Goal: Find specific page/section: Find specific page/section

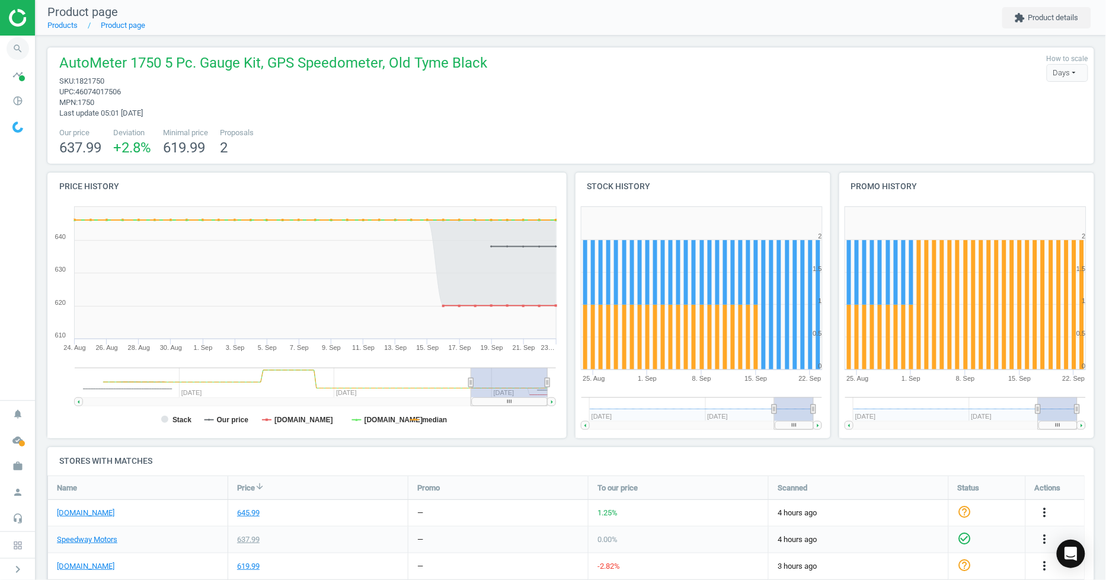
click at [12, 43] on icon "search" at bounding box center [18, 48] width 23 height 23
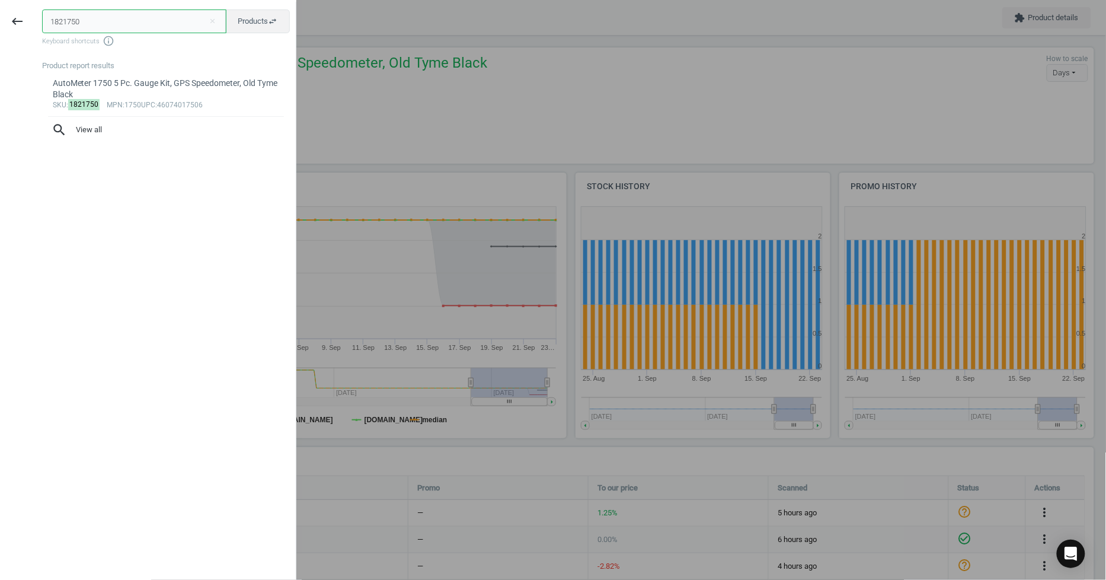
paste input "2585218501"
type input "25852185010"
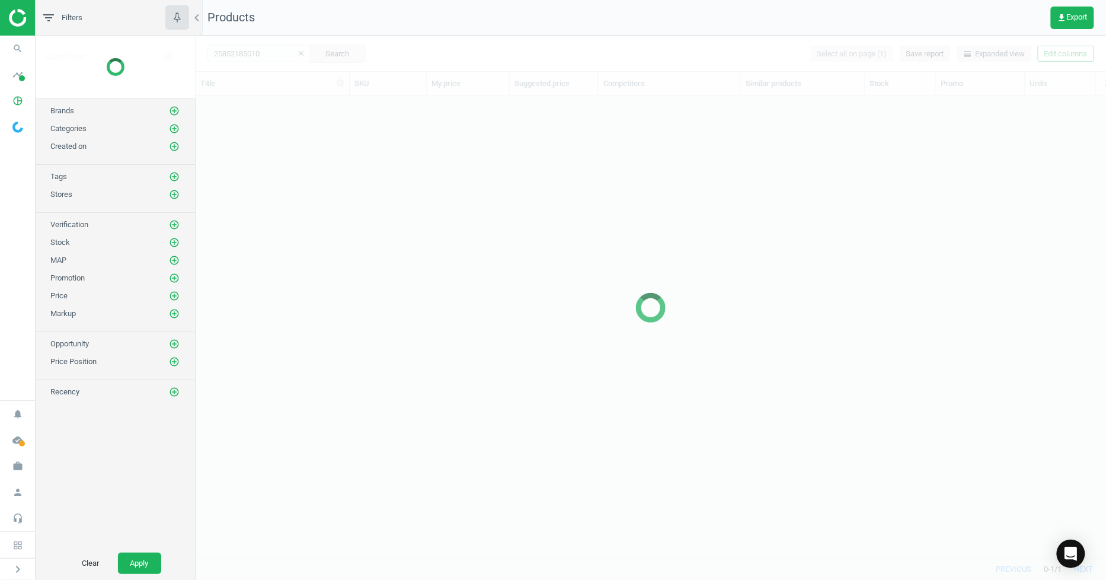
scroll to position [442, 901]
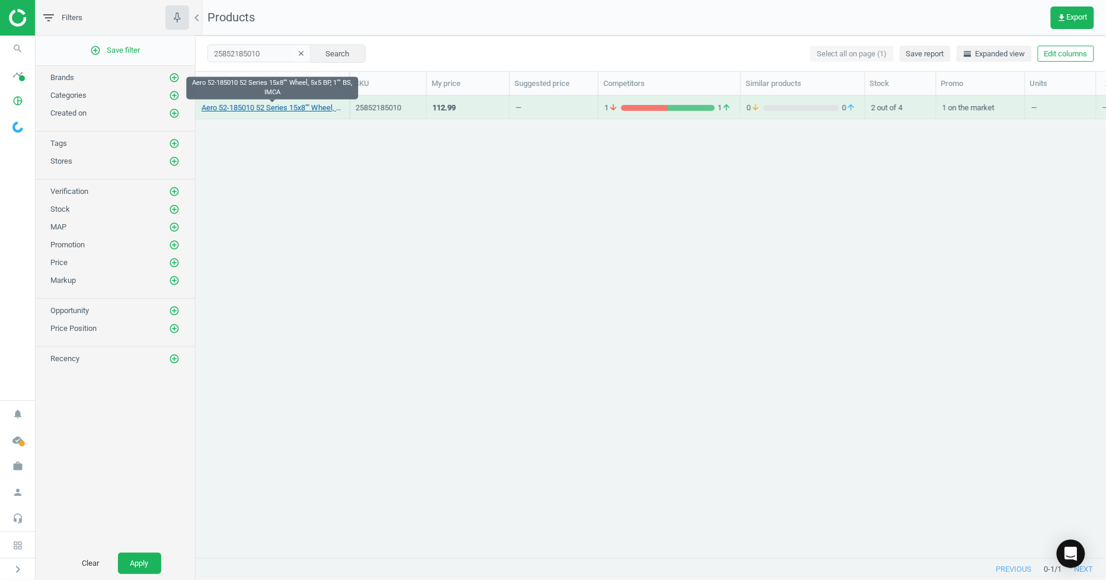
click at [269, 106] on link "Aero 52-185010 52 Series 15x8"" Wheel, 5x5 BP, 1"" BS, IMCA" at bounding box center [273, 108] width 142 height 11
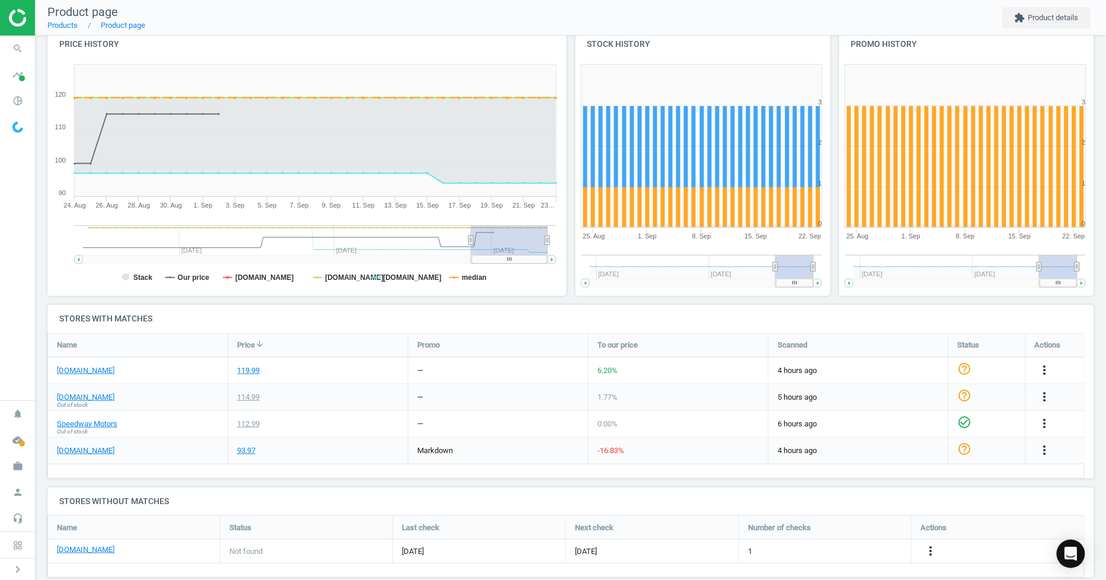
scroll to position [149, 0]
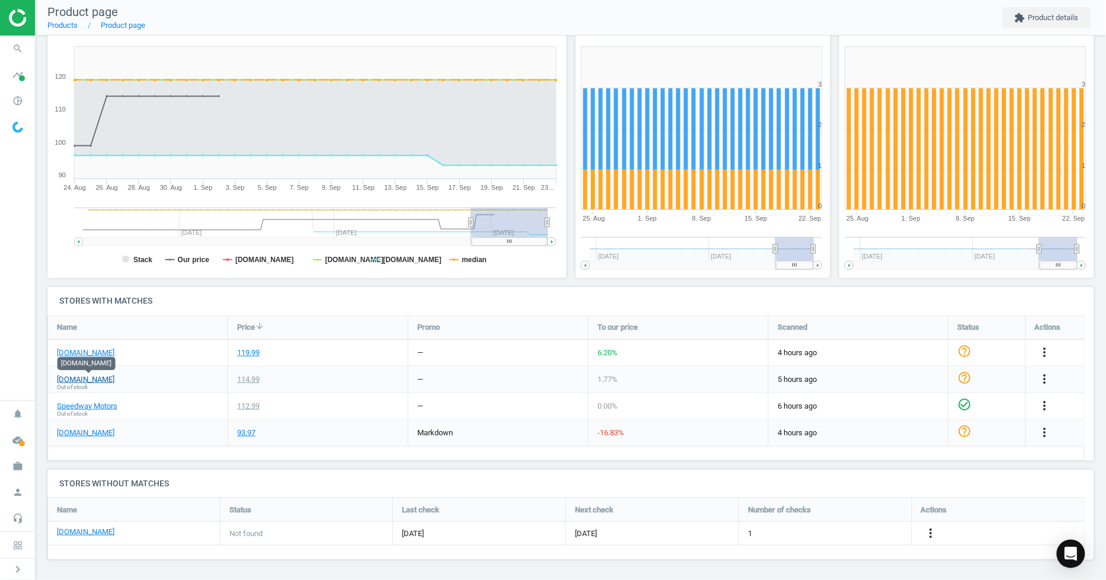
click at [107, 376] on link "[DOMAIN_NAME]" at bounding box center [86, 379] width 58 height 11
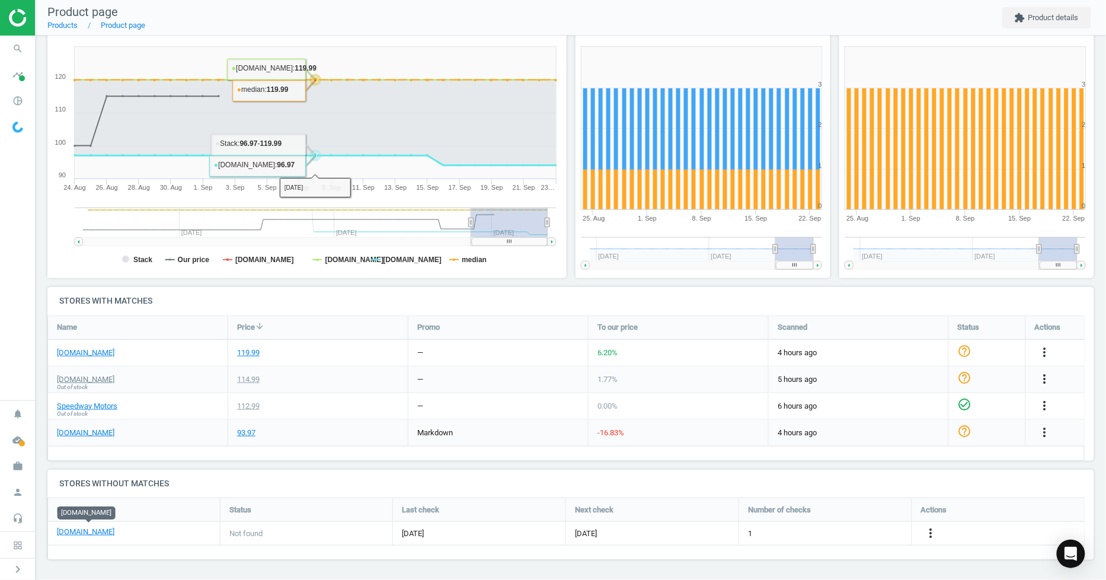
scroll to position [0, 0]
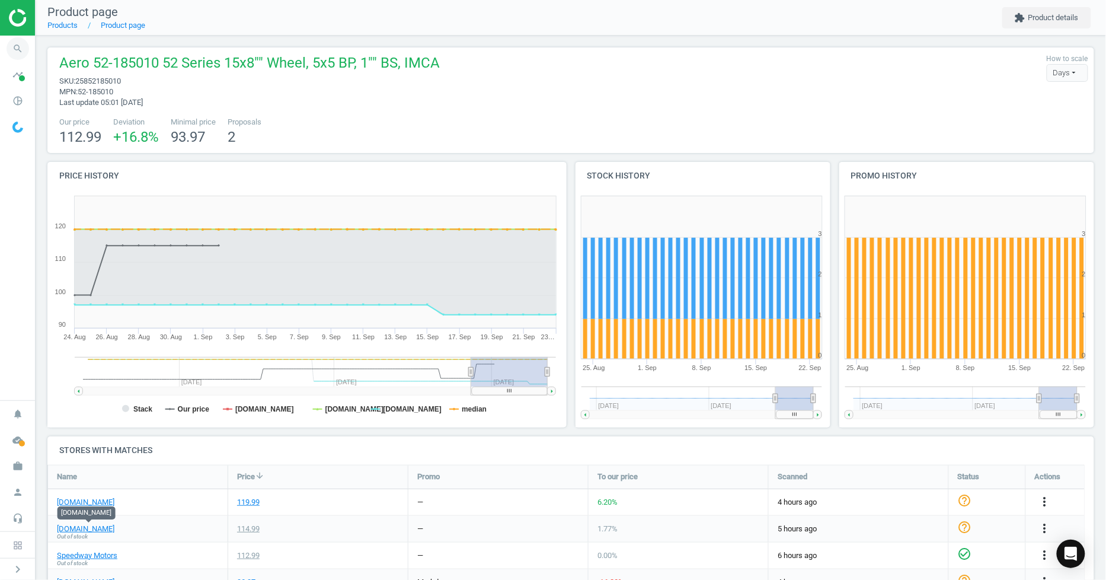
click at [24, 52] on icon "search" at bounding box center [18, 48] width 23 height 23
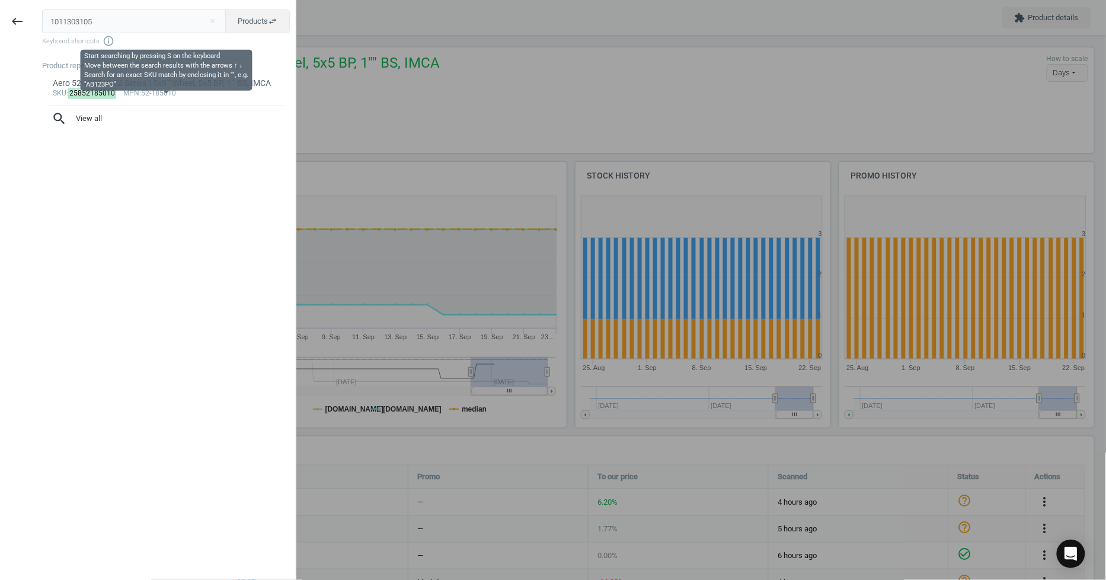
type input "1011303105"
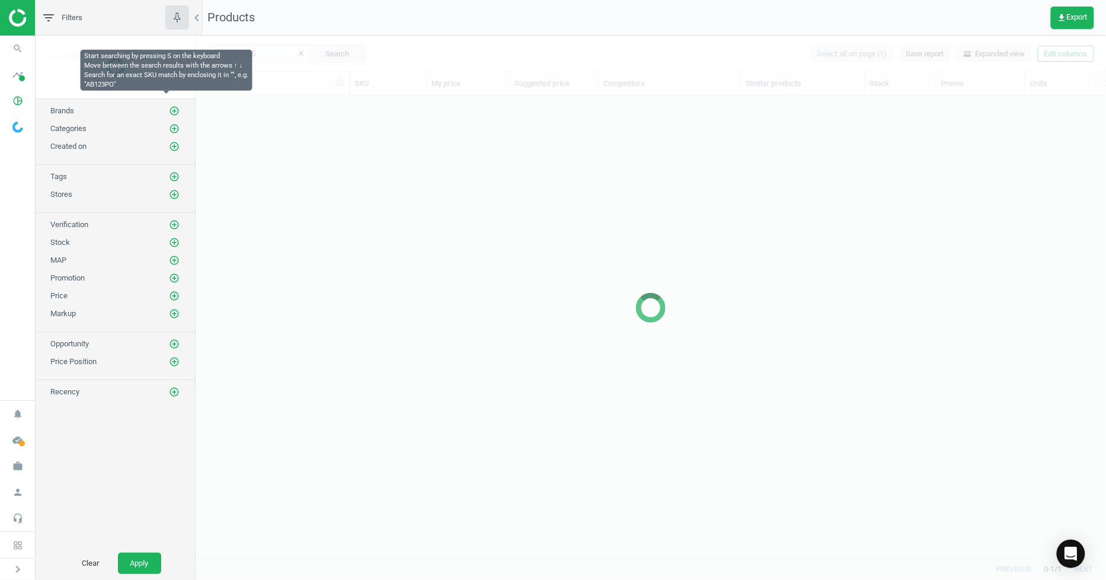
scroll to position [442, 901]
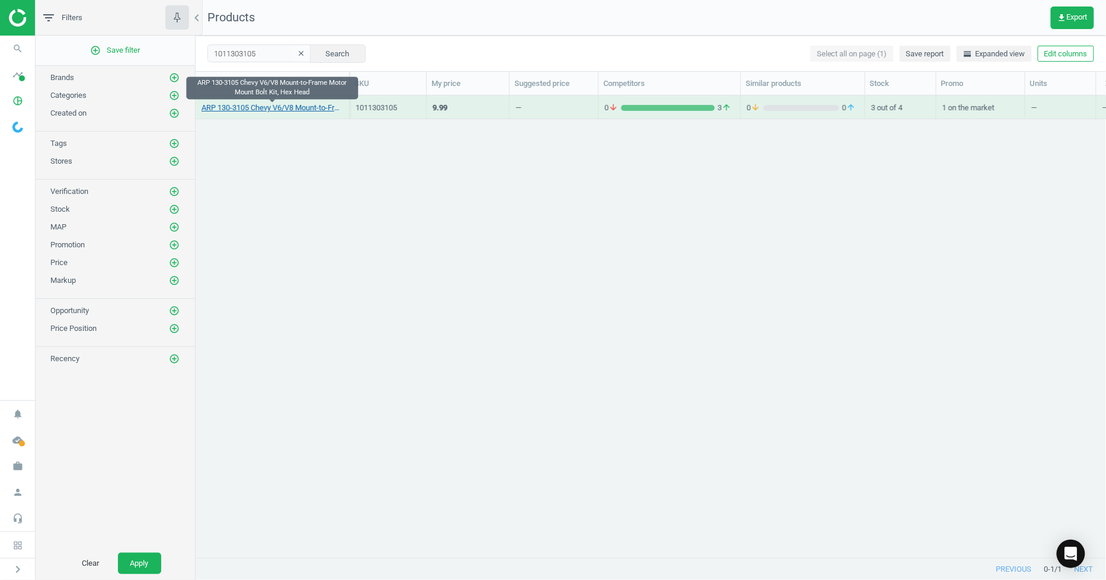
click at [254, 107] on link "ARP 130-3105 Chevy V6/V8 Mount-to-Frame Motor Mount Bolt Kit, Hex Head" at bounding box center [273, 108] width 142 height 11
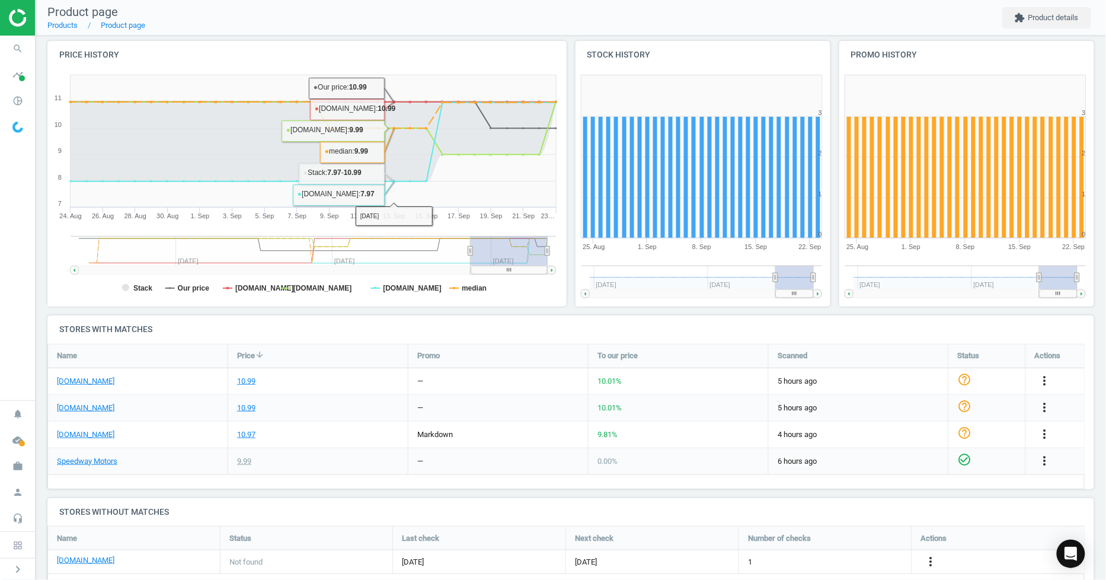
scroll to position [161, 0]
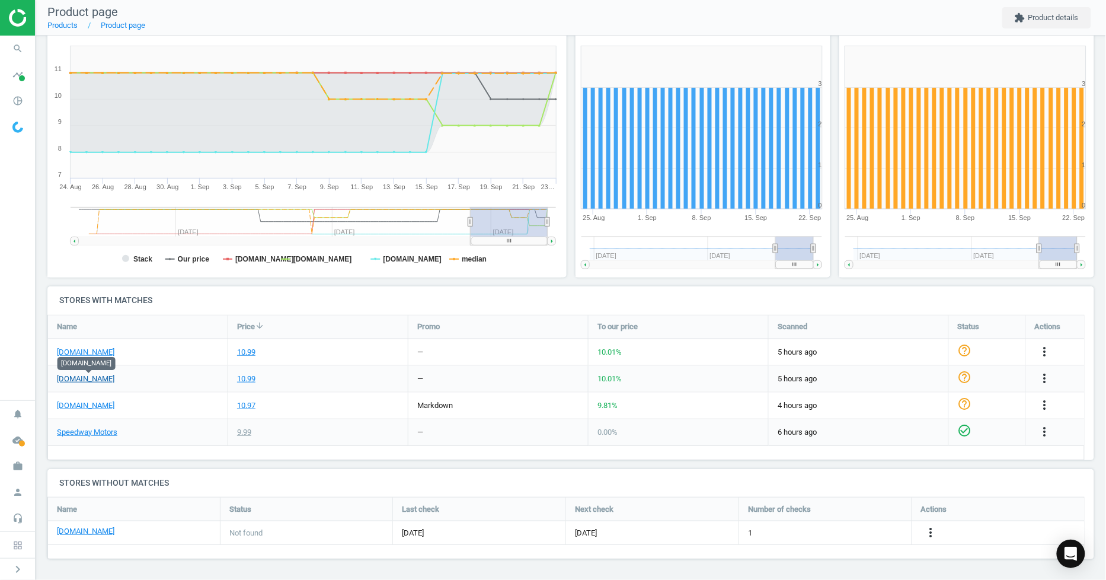
click at [92, 379] on link "[DOMAIN_NAME]" at bounding box center [86, 379] width 58 height 11
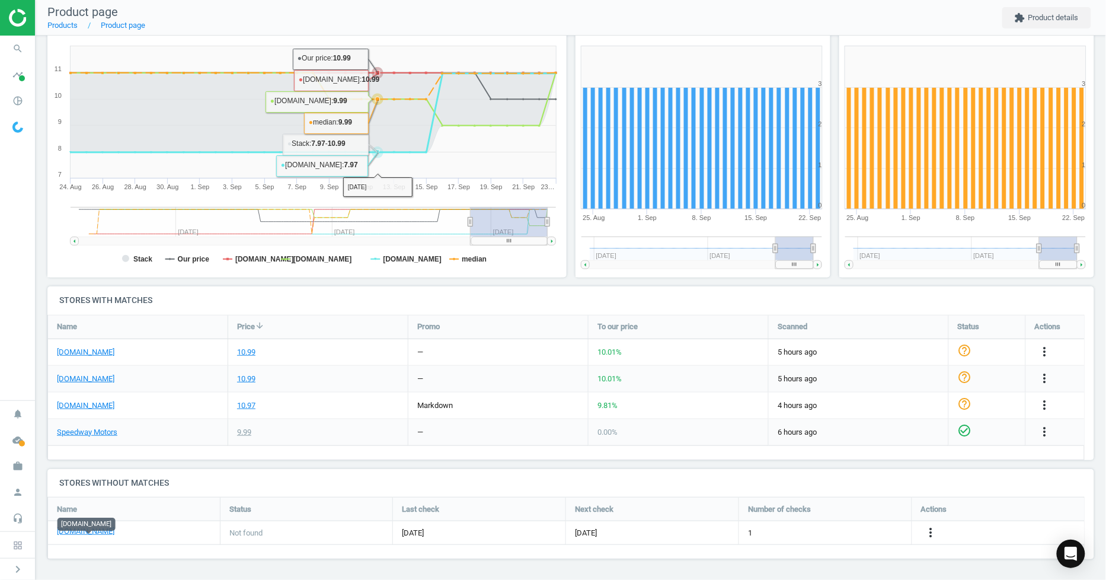
scroll to position [0, 0]
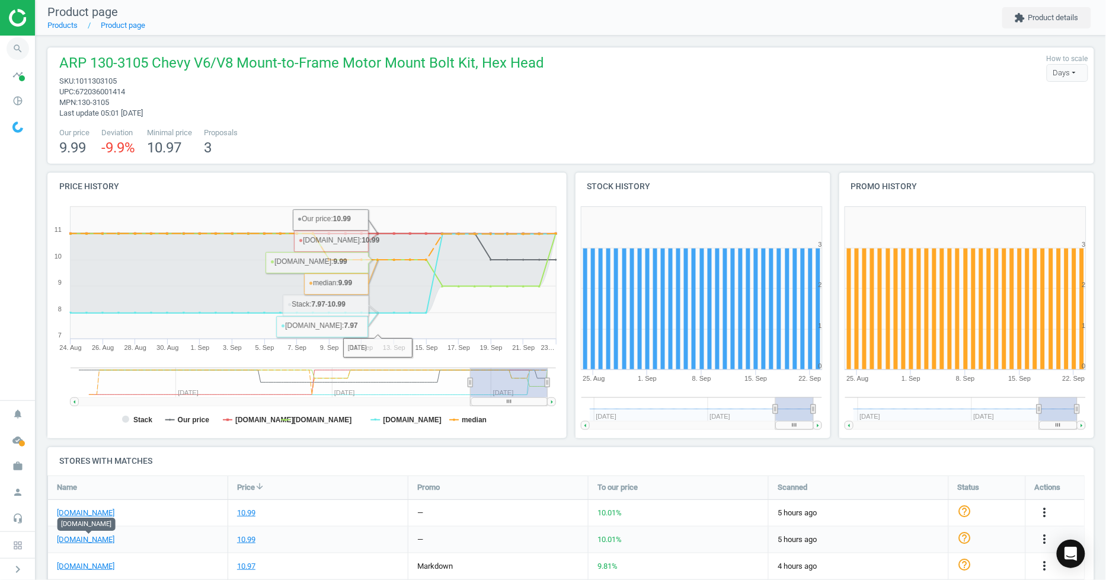
click at [19, 44] on icon "search" at bounding box center [18, 48] width 23 height 23
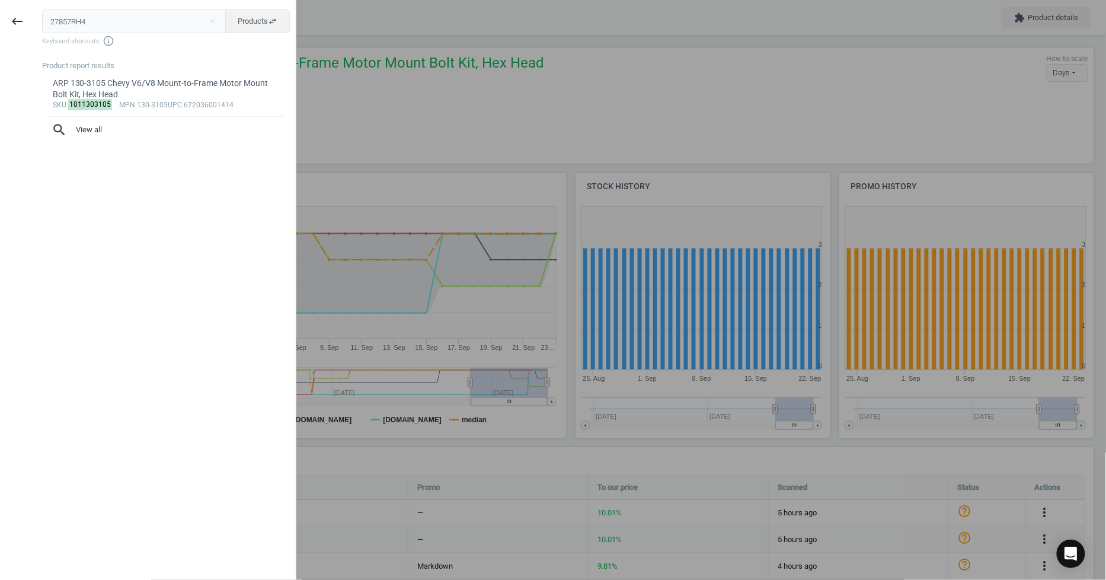
type input "27857RH4"
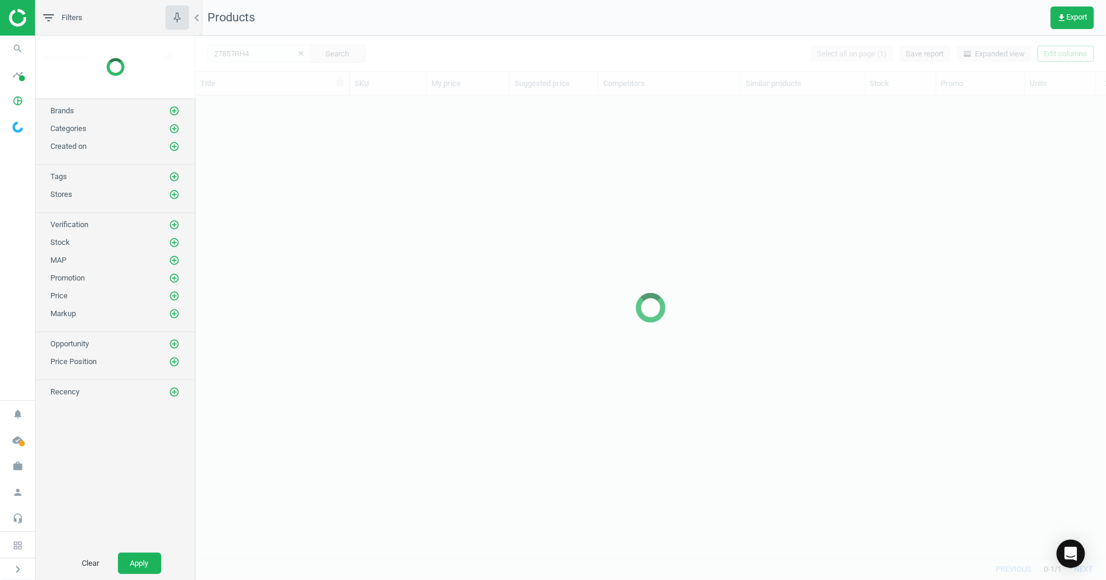
scroll to position [442, 901]
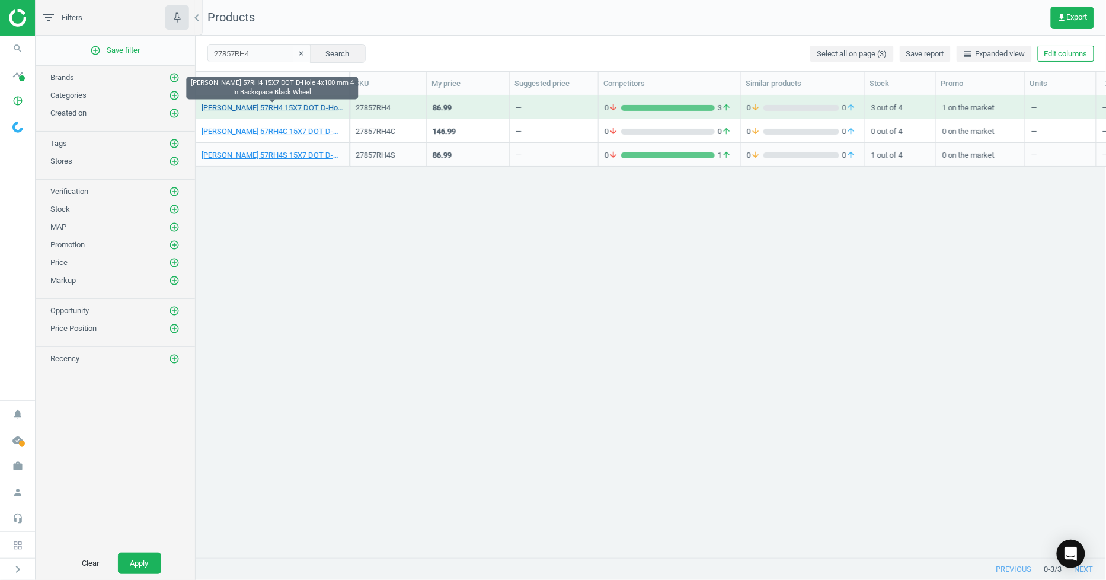
click at [227, 105] on link "[PERSON_NAME] 57RH4 15X7 DOT D-Hole 4x100 mm 4 In Backspace Black Wheel" at bounding box center [273, 108] width 142 height 11
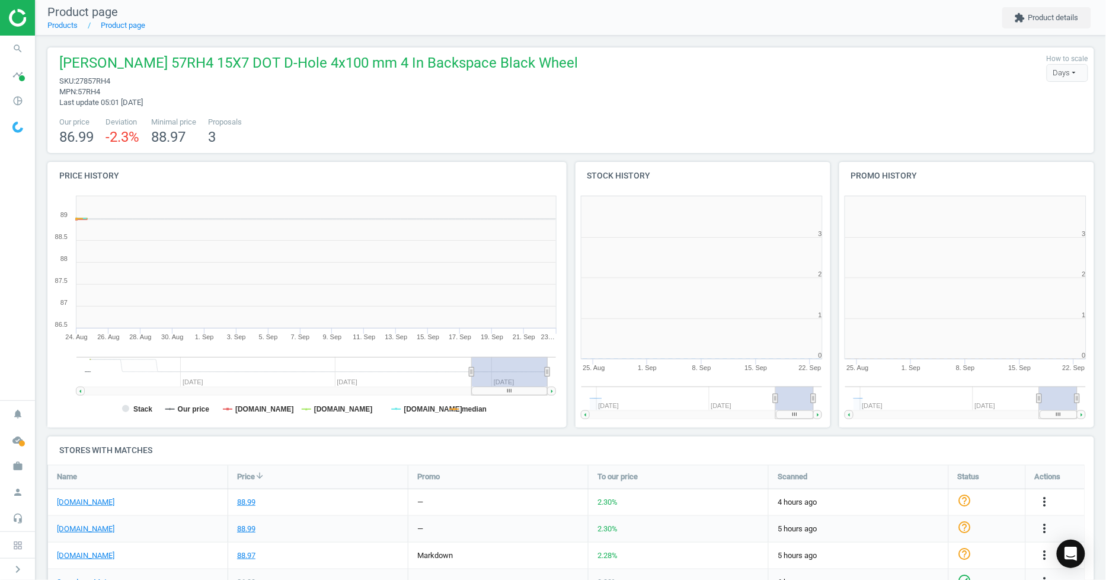
scroll to position [258, 273]
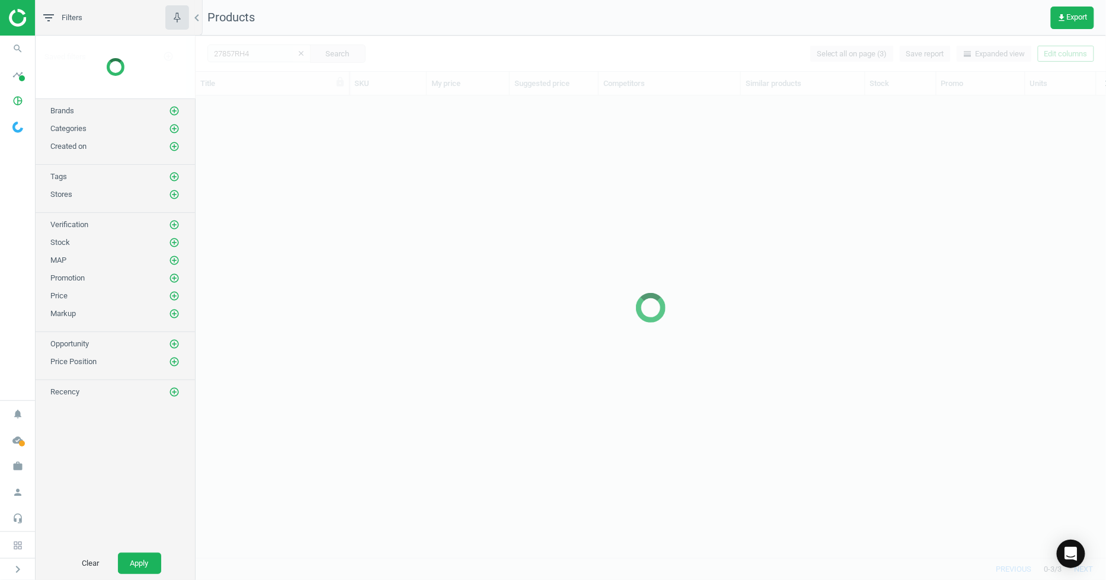
scroll to position [442, 901]
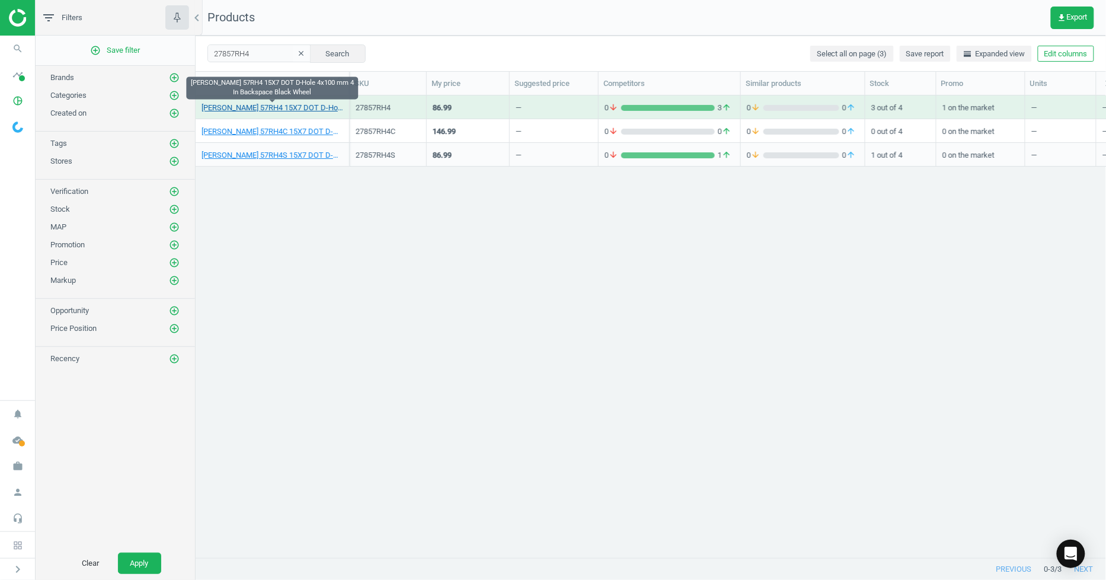
click at [268, 109] on link "[PERSON_NAME] 57RH4 15X7 DOT D-Hole 4x100 mm 4 In Backspace Black Wheel" at bounding box center [273, 108] width 142 height 11
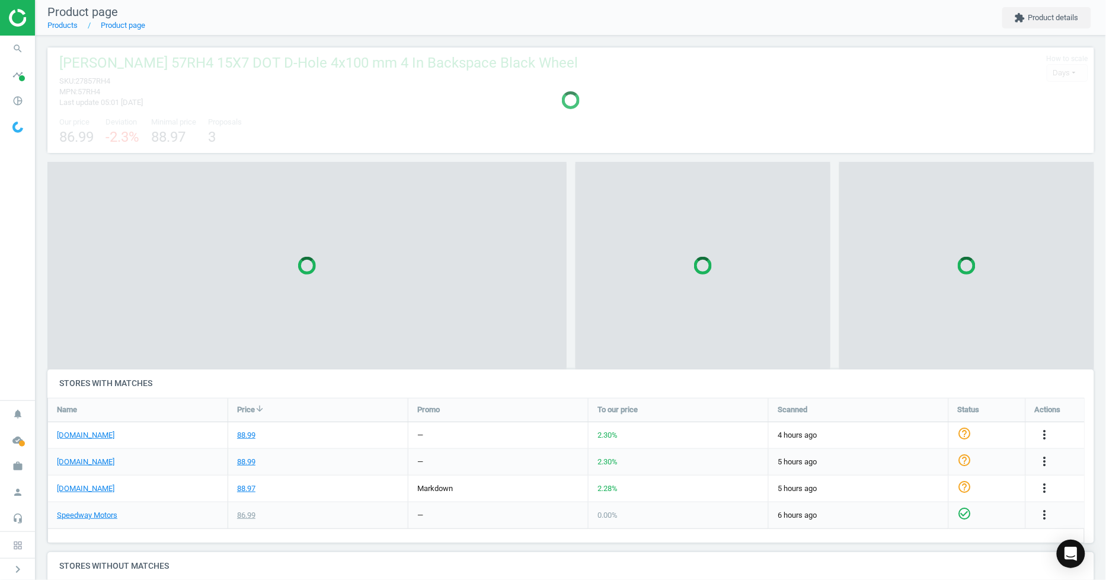
scroll to position [83, 1058]
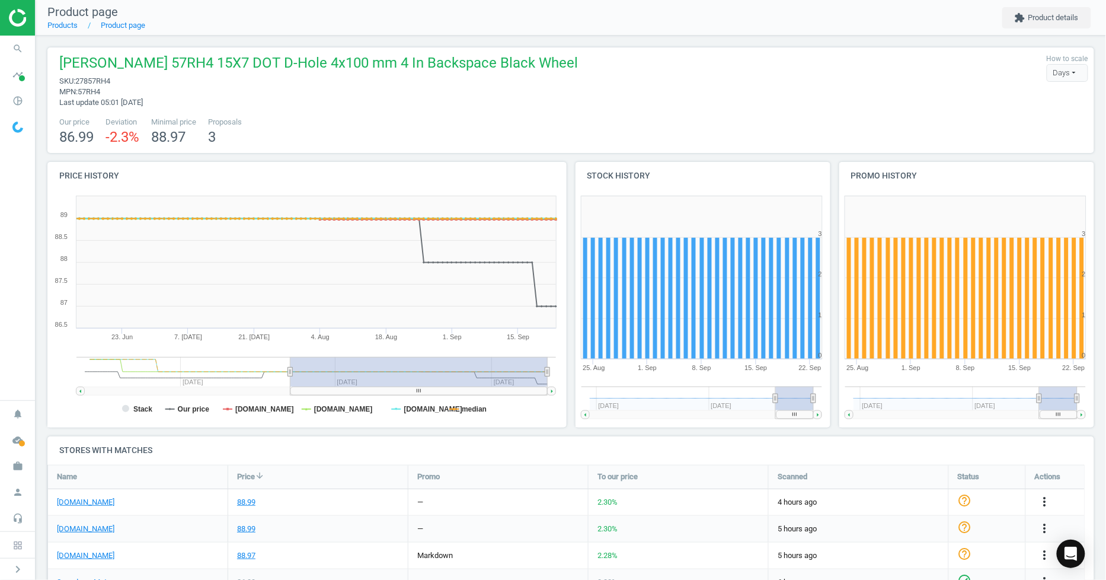
drag, startPoint x: 469, startPoint y: 374, endPoint x: 291, endPoint y: 374, distance: 178.5
click at [291, 374] on icon at bounding box center [290, 371] width 5 height 9
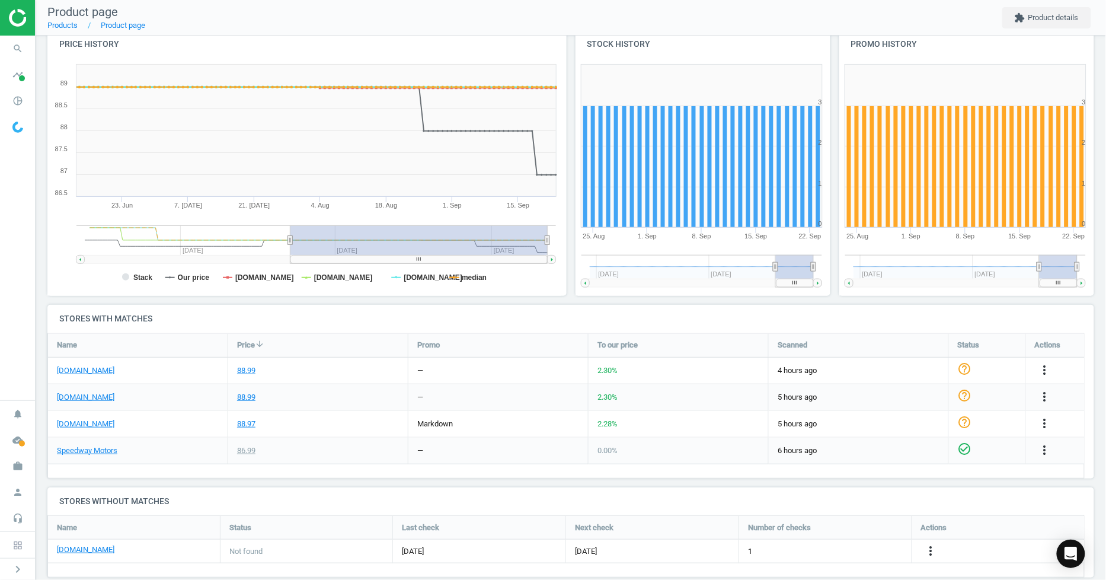
scroll to position [0, 0]
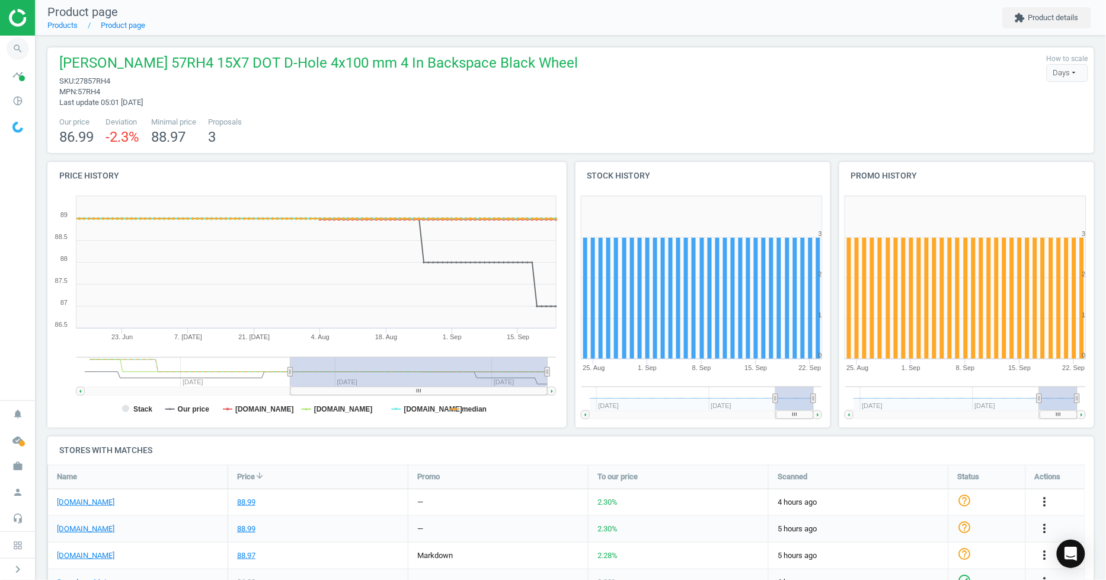
click at [9, 56] on icon "search" at bounding box center [18, 48] width 23 height 23
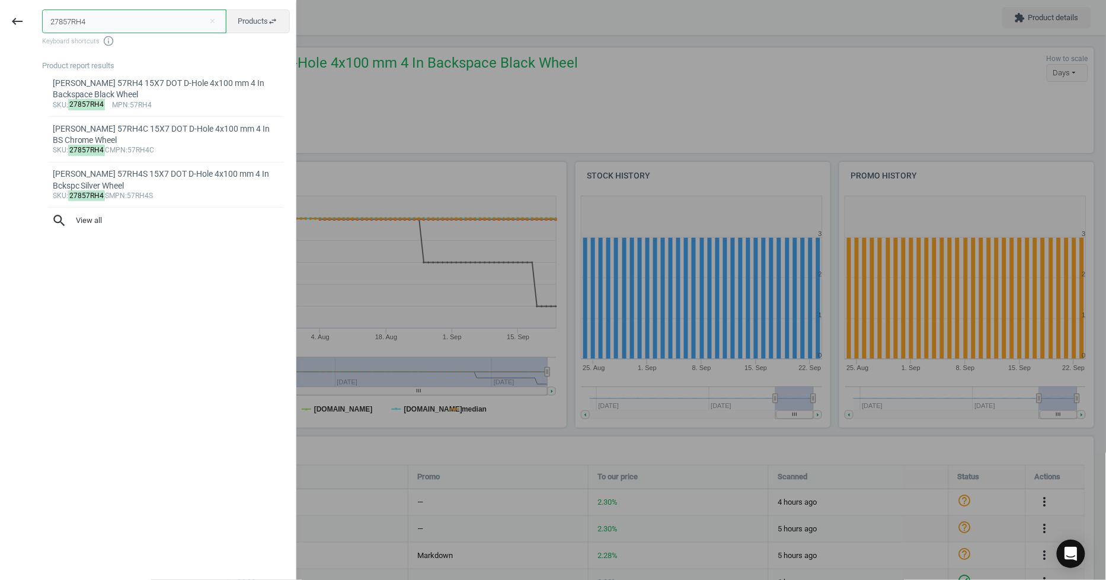
click at [146, 19] on input "27857RH4" at bounding box center [134, 21] width 184 height 24
paste input "92636712"
type input "92636712"
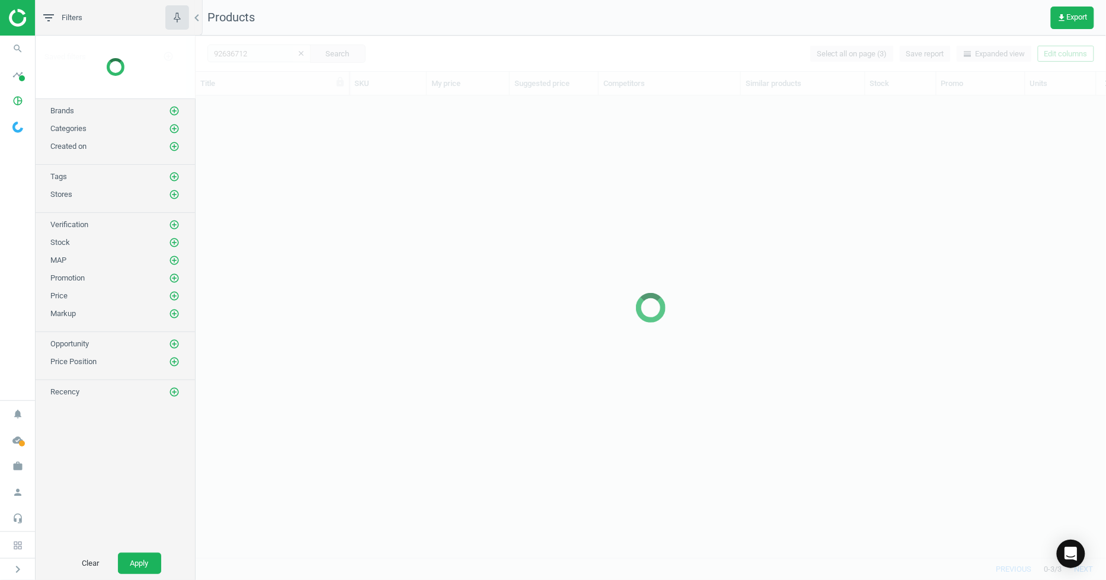
scroll to position [442, 901]
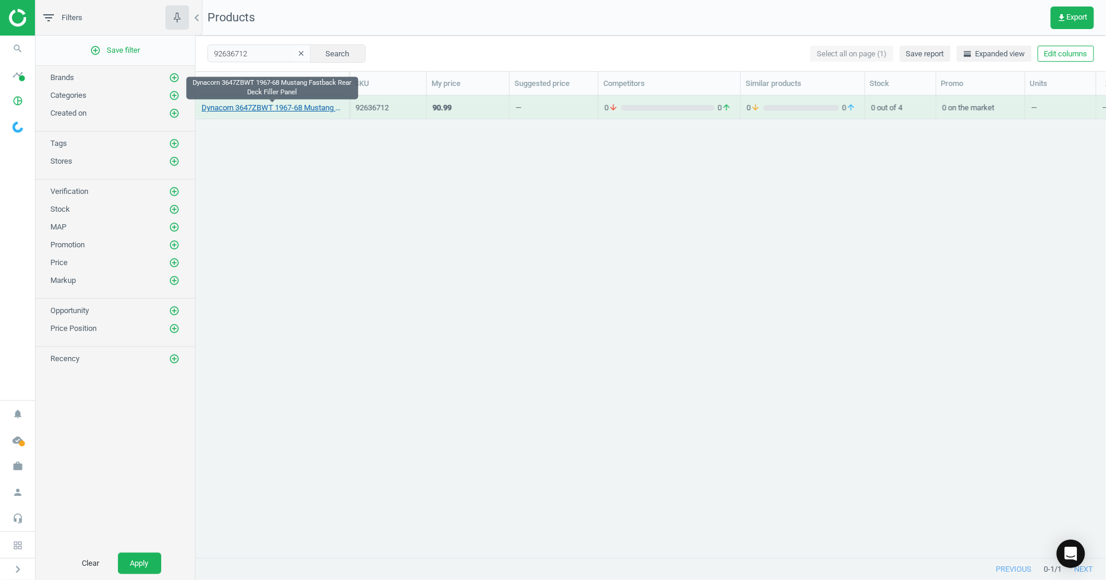
click at [261, 109] on link "Dynacorn 3647ZBWT 1967-68 Mustang Fastback Rear Deck Filler Panel" at bounding box center [273, 108] width 142 height 11
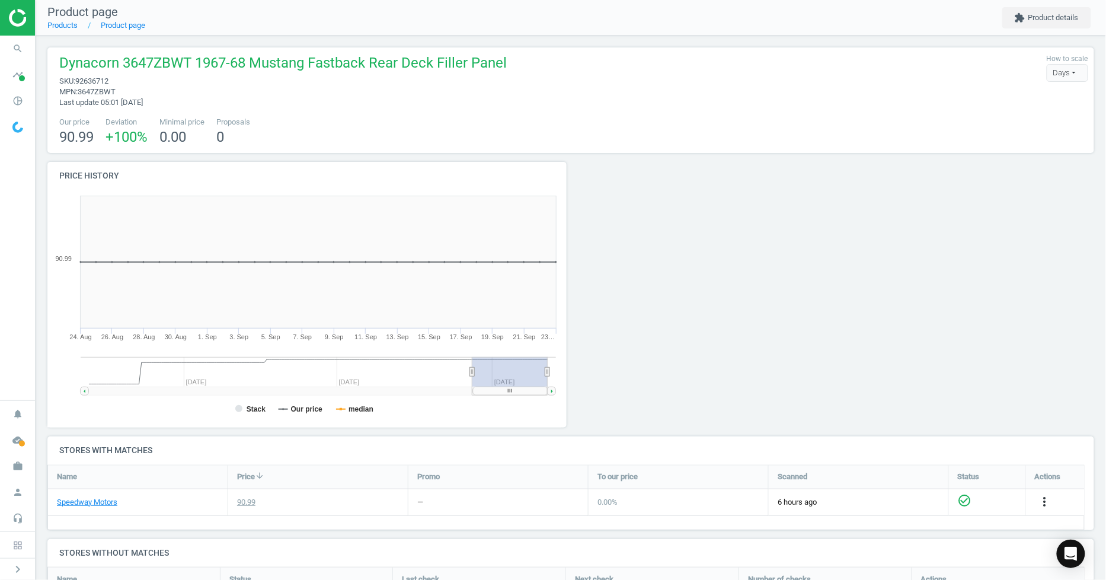
scroll to position [132, 0]
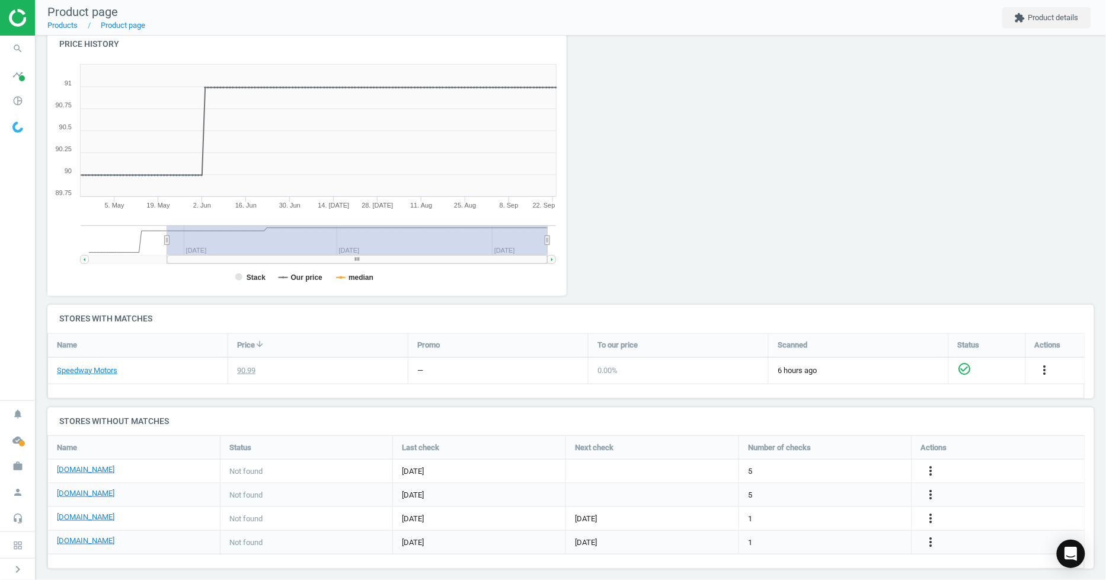
drag, startPoint x: 471, startPoint y: 241, endPoint x: 162, endPoint y: 234, distance: 309.0
click at [165, 236] on icon at bounding box center [167, 239] width 5 height 9
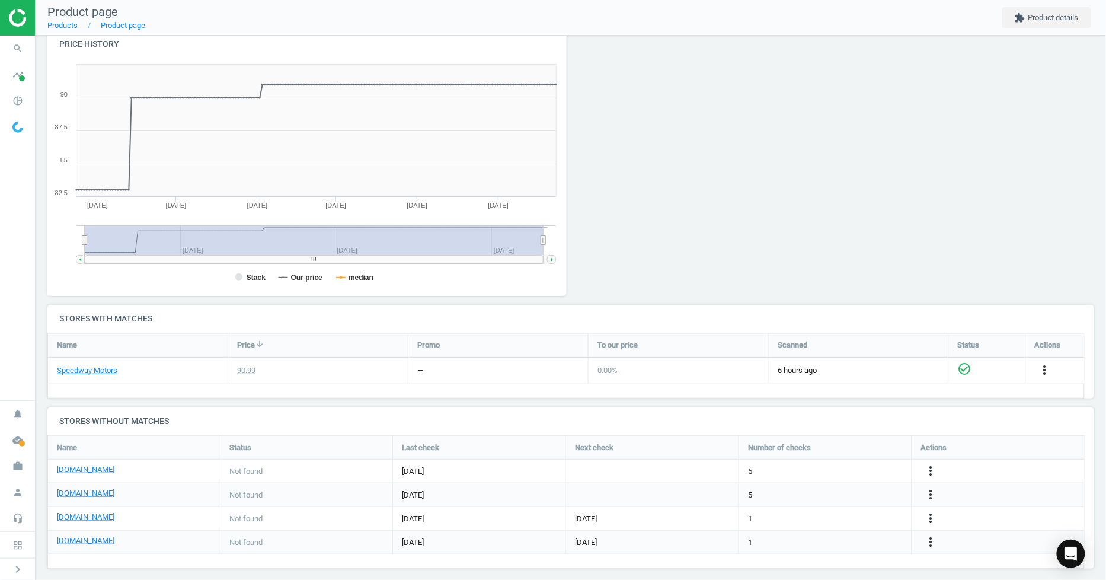
drag, startPoint x: 163, startPoint y: 240, endPoint x: 57, endPoint y: 228, distance: 106.8
click at [57, 228] on icon "Created with Highstock 6.2.0 Stack Our price median [DATE] May '[DATE] [DATE] '…" at bounding box center [304, 177] width 515 height 237
